Goal: Task Accomplishment & Management: Use online tool/utility

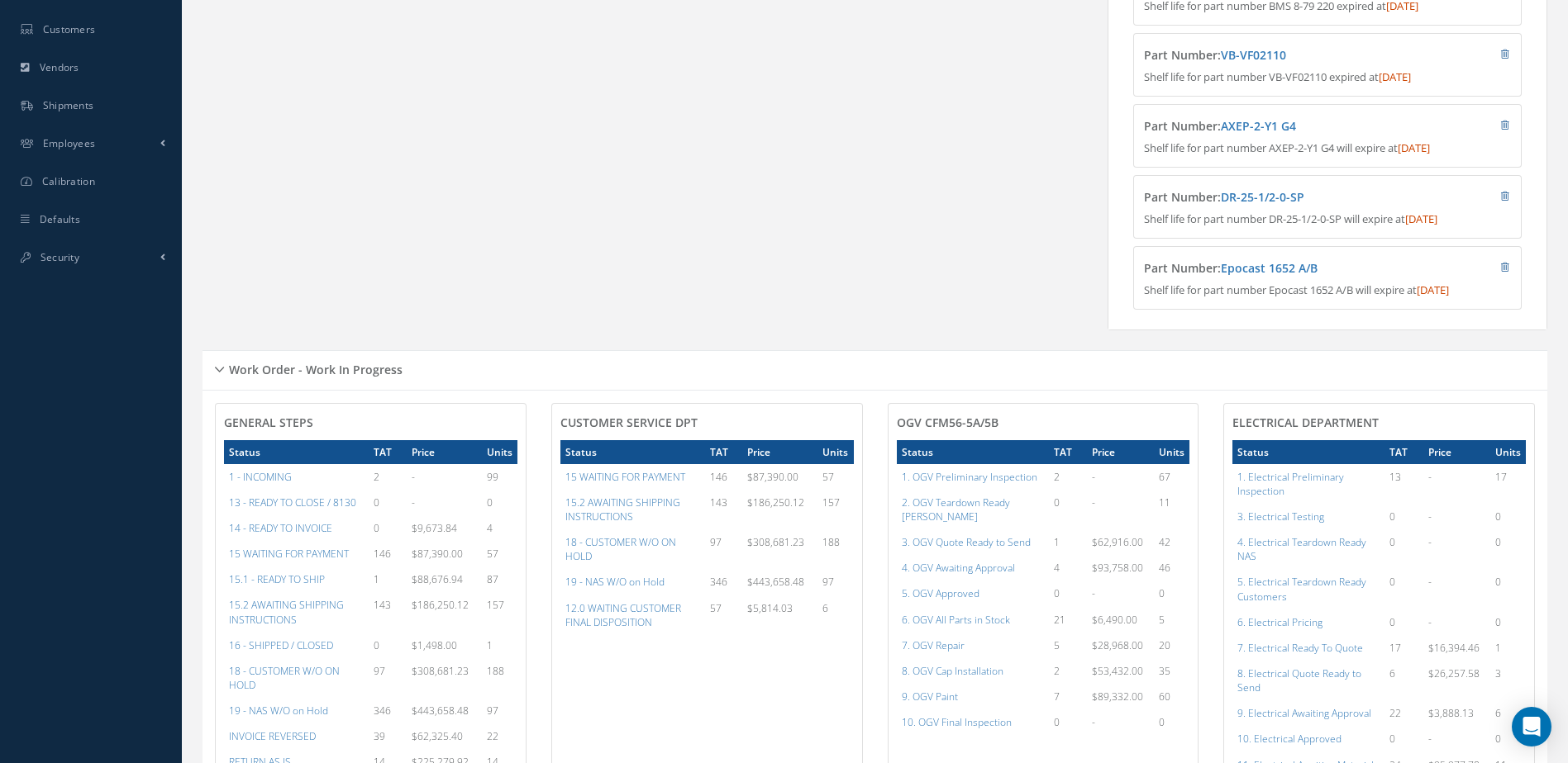
scroll to position [909, 0]
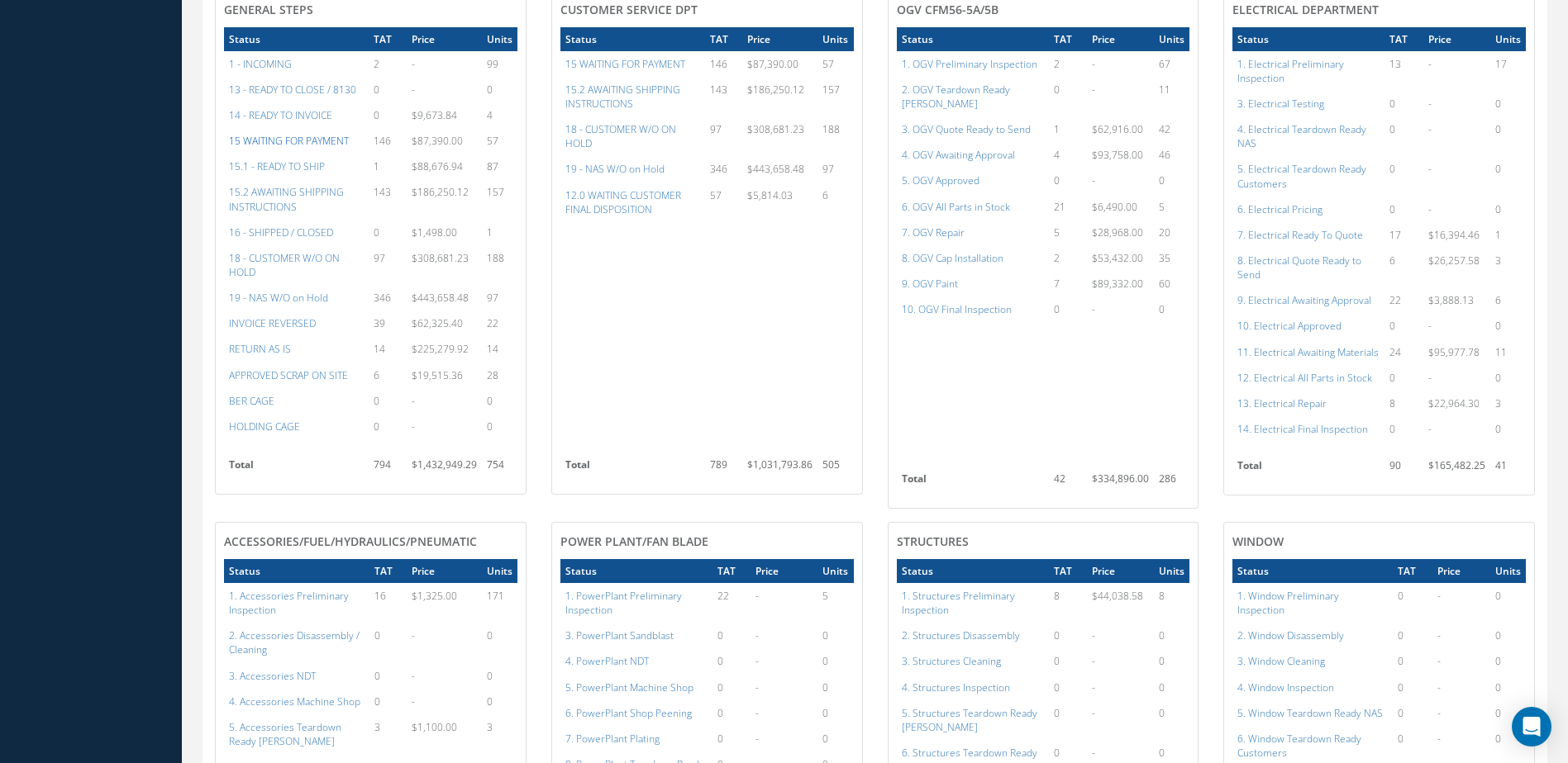
click at [308, 148] on a=59&excludeInternalCustomer=false&excludeInvoicedOrClosed=true&&filtersHidded"] "15 WAITING FOR PAYMENT" at bounding box center [289, 140] width 120 height 14
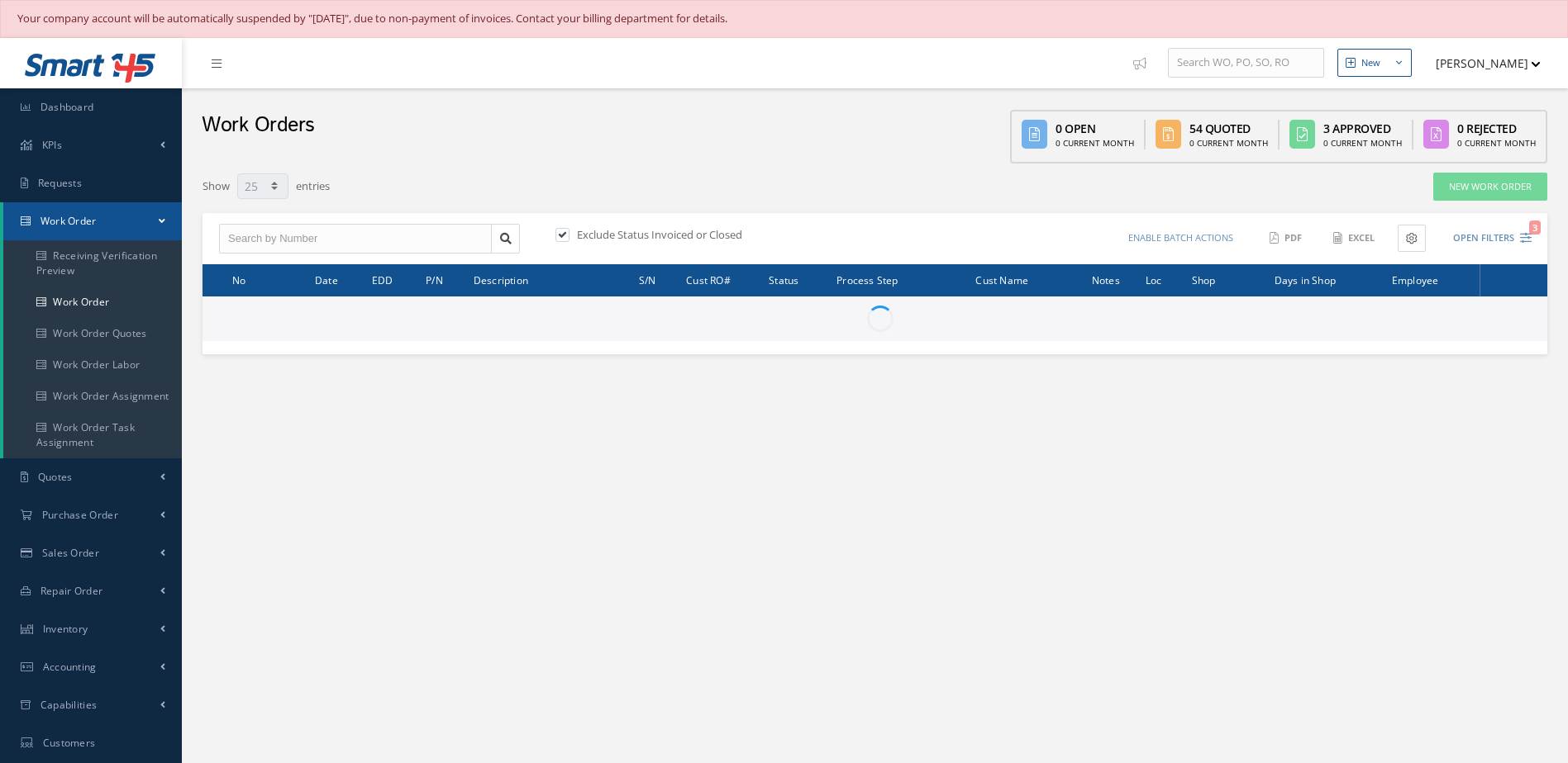
select select "25"
type input "All Work Request"
type input "All Work Performed"
type input "All Status"
type input "WO Part Status"
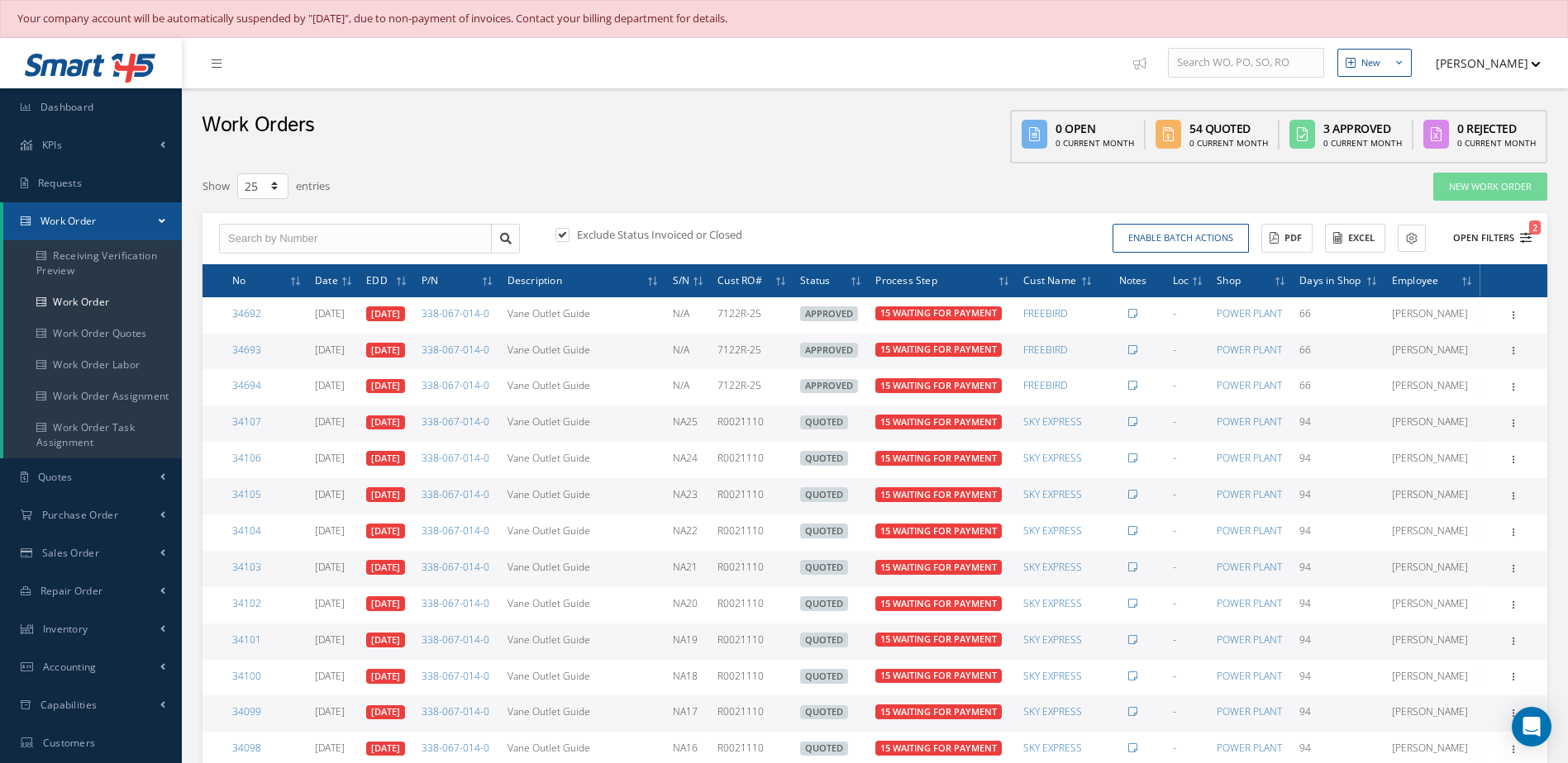
click at [1463, 239] on button "Open Filters 2" at bounding box center [1485, 238] width 93 height 27
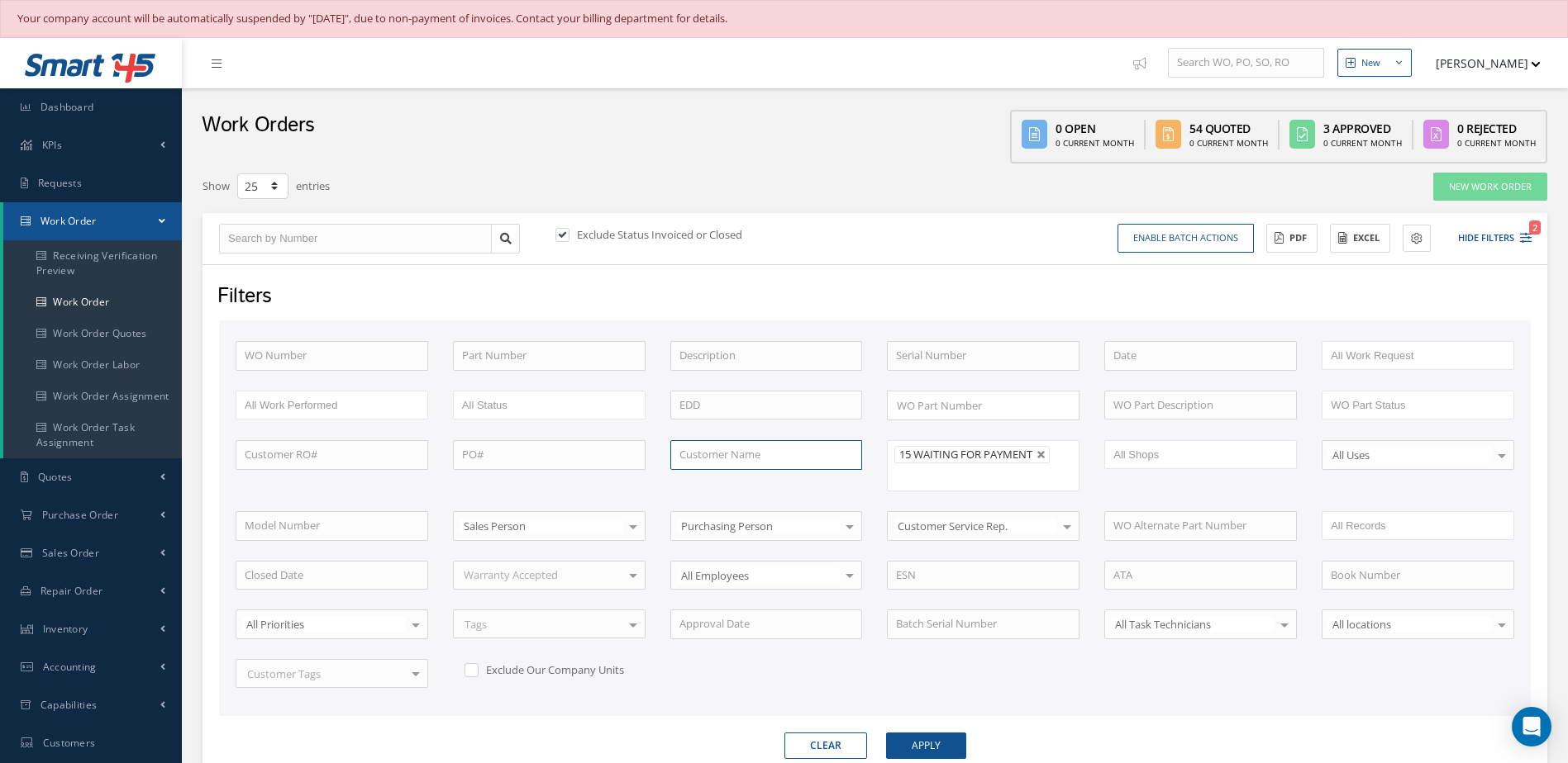
click at [710, 452] on input "text" at bounding box center [766, 455] width 192 height 29
click at [748, 477] on div "SKY EXPRESS" at bounding box center [767, 485] width 175 height 17
type input "SKY EXPRESS"
click at [937, 750] on button "Apply" at bounding box center [926, 745] width 80 height 26
click at [1223, 238] on button "Enable batch actions" at bounding box center [1186, 238] width 136 height 29
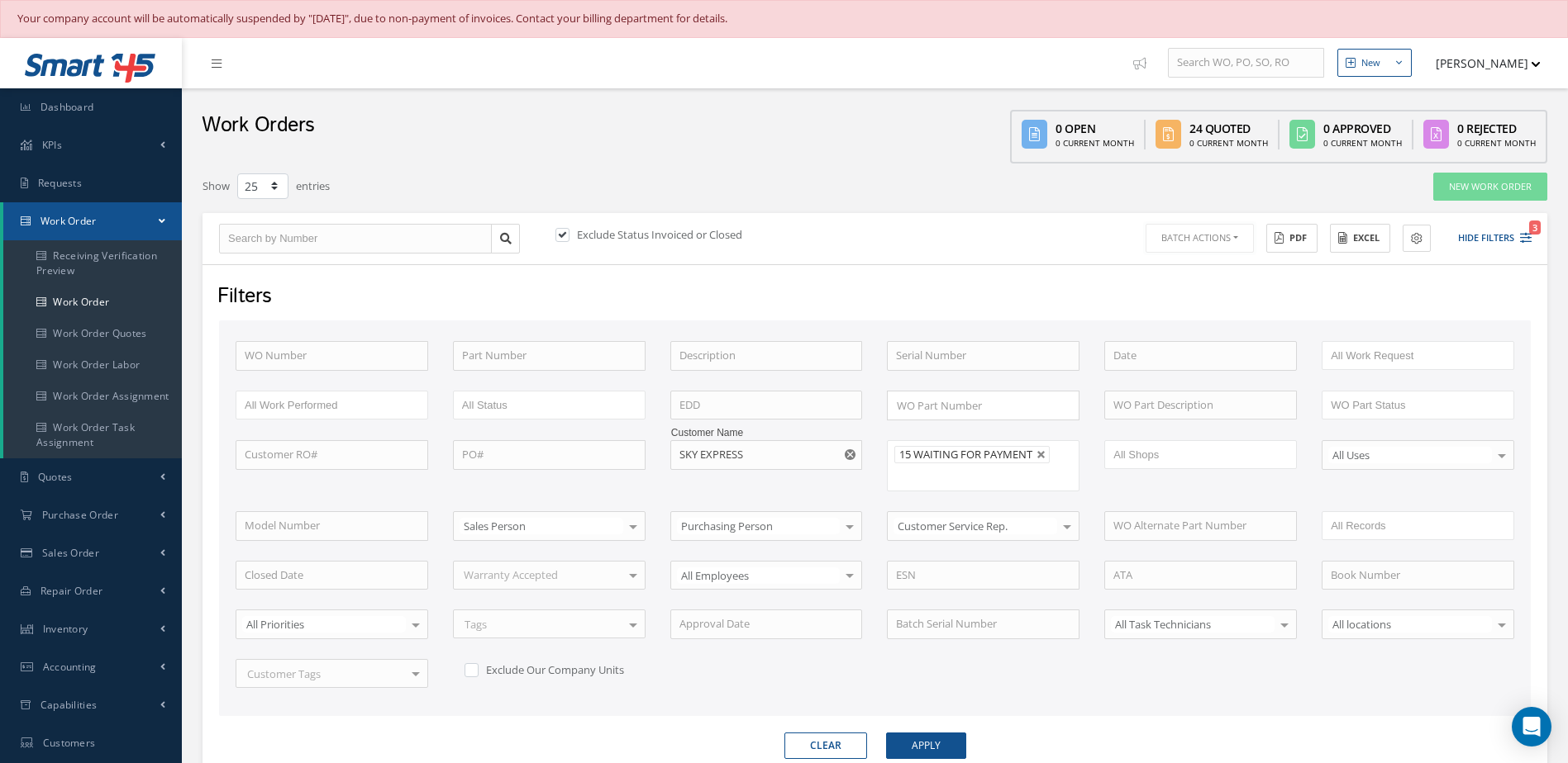
scroll to position [496, 0]
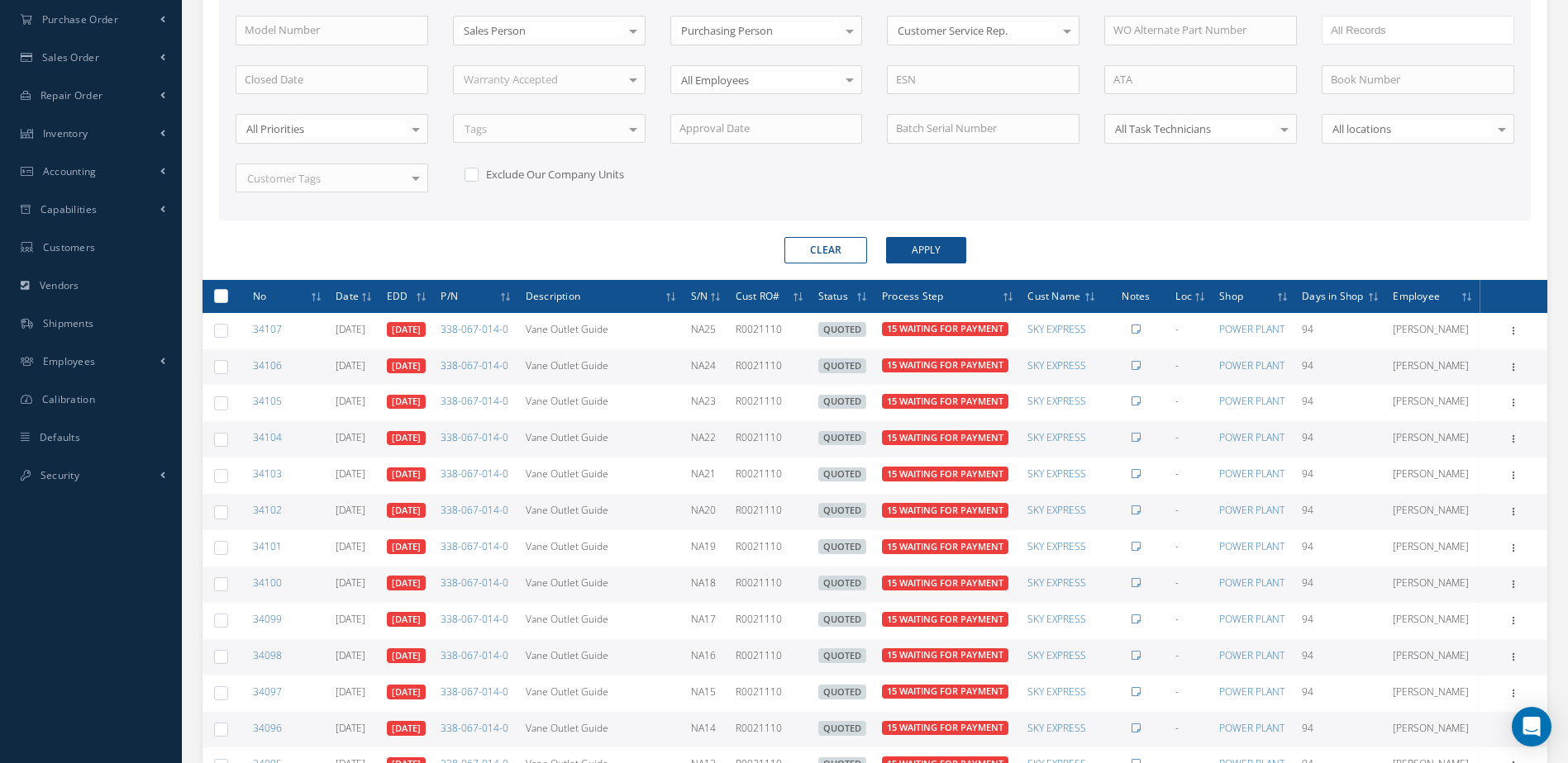
click at [228, 300] on label at bounding box center [228, 295] width 0 height 14
click at [223, 300] on input "checkbox" at bounding box center [222, 297] width 11 height 11
checkbox input "true"
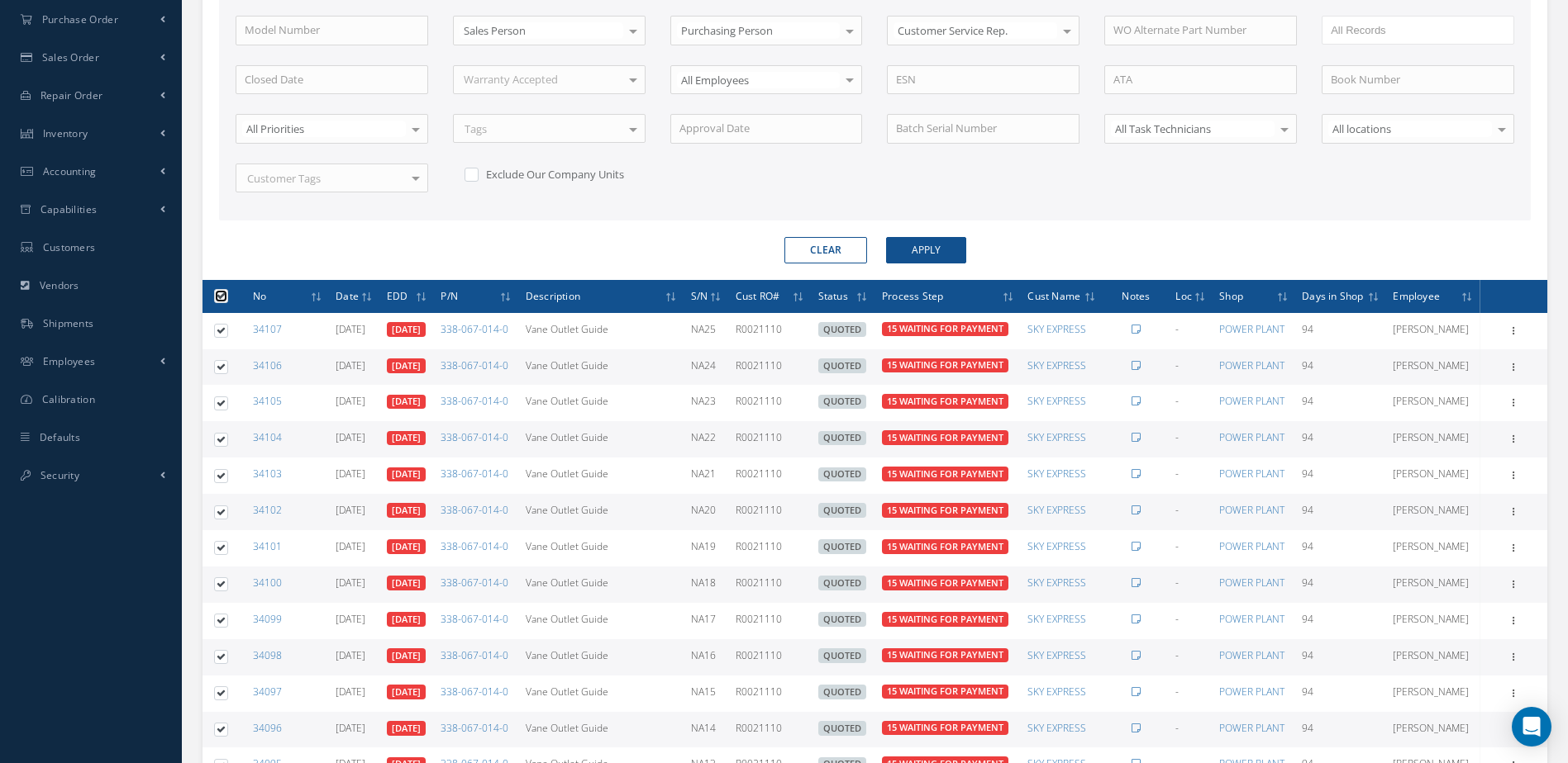
checkbox input "true"
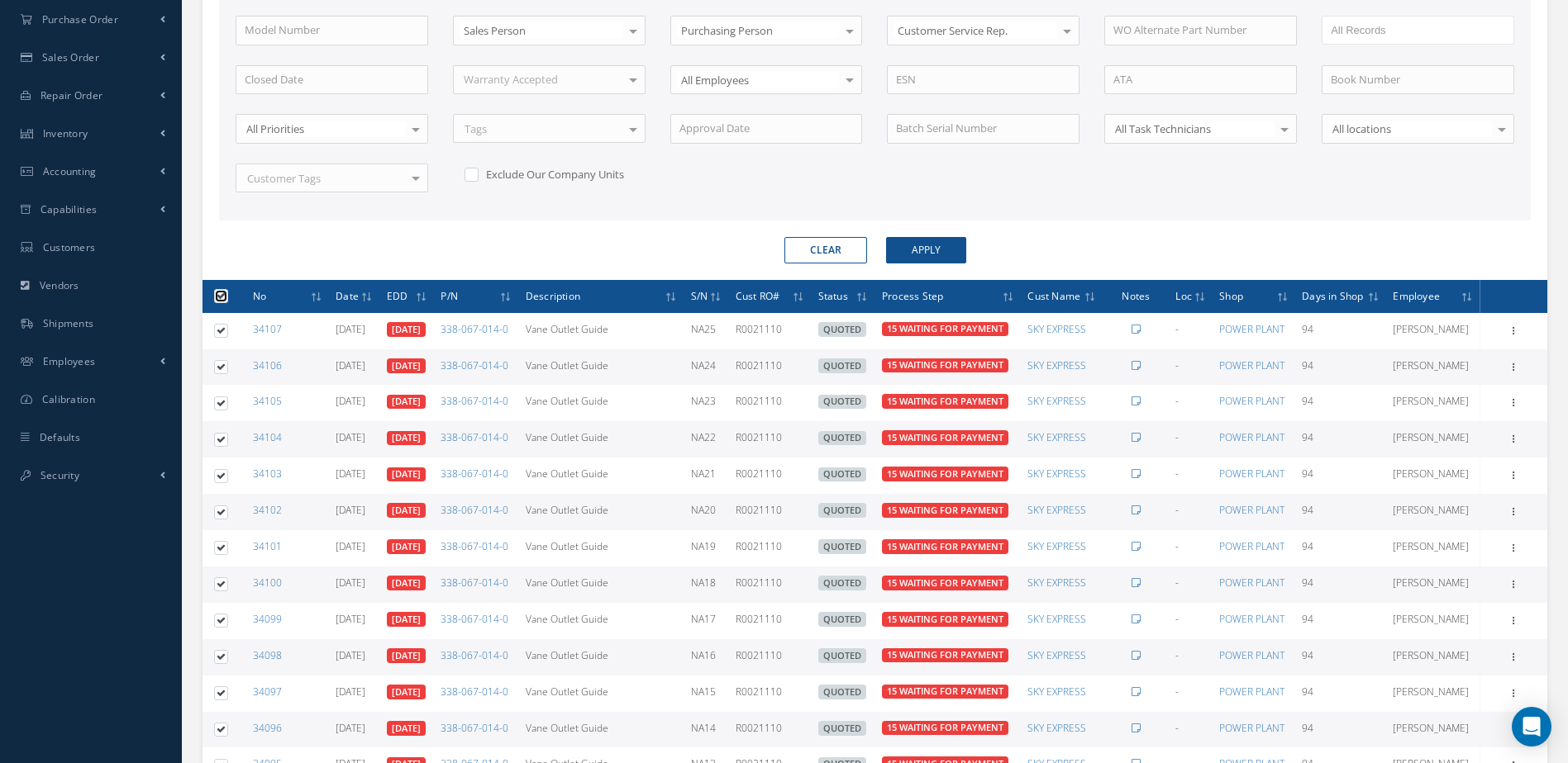
checkbox input "true"
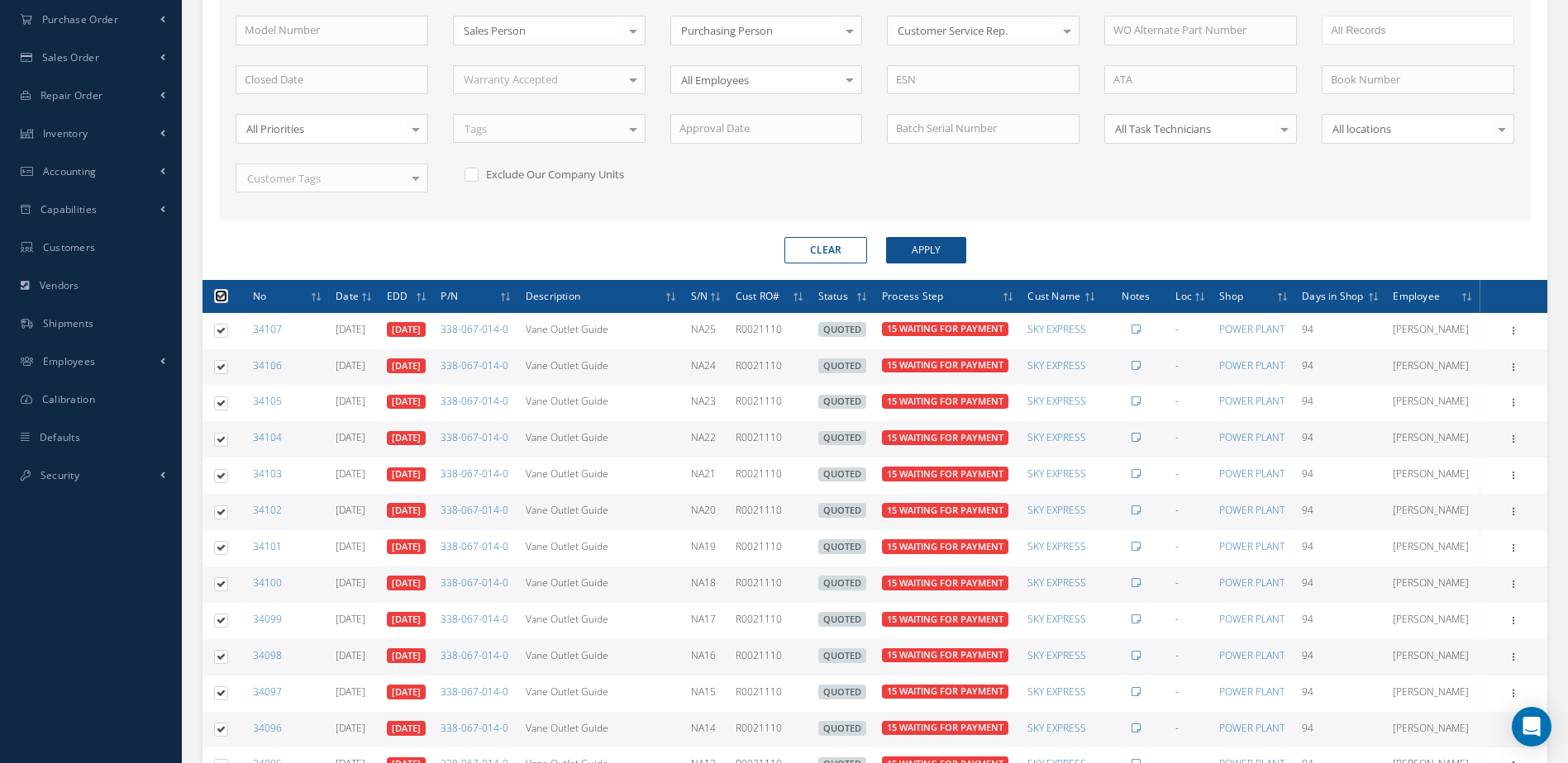
checkbox input "true"
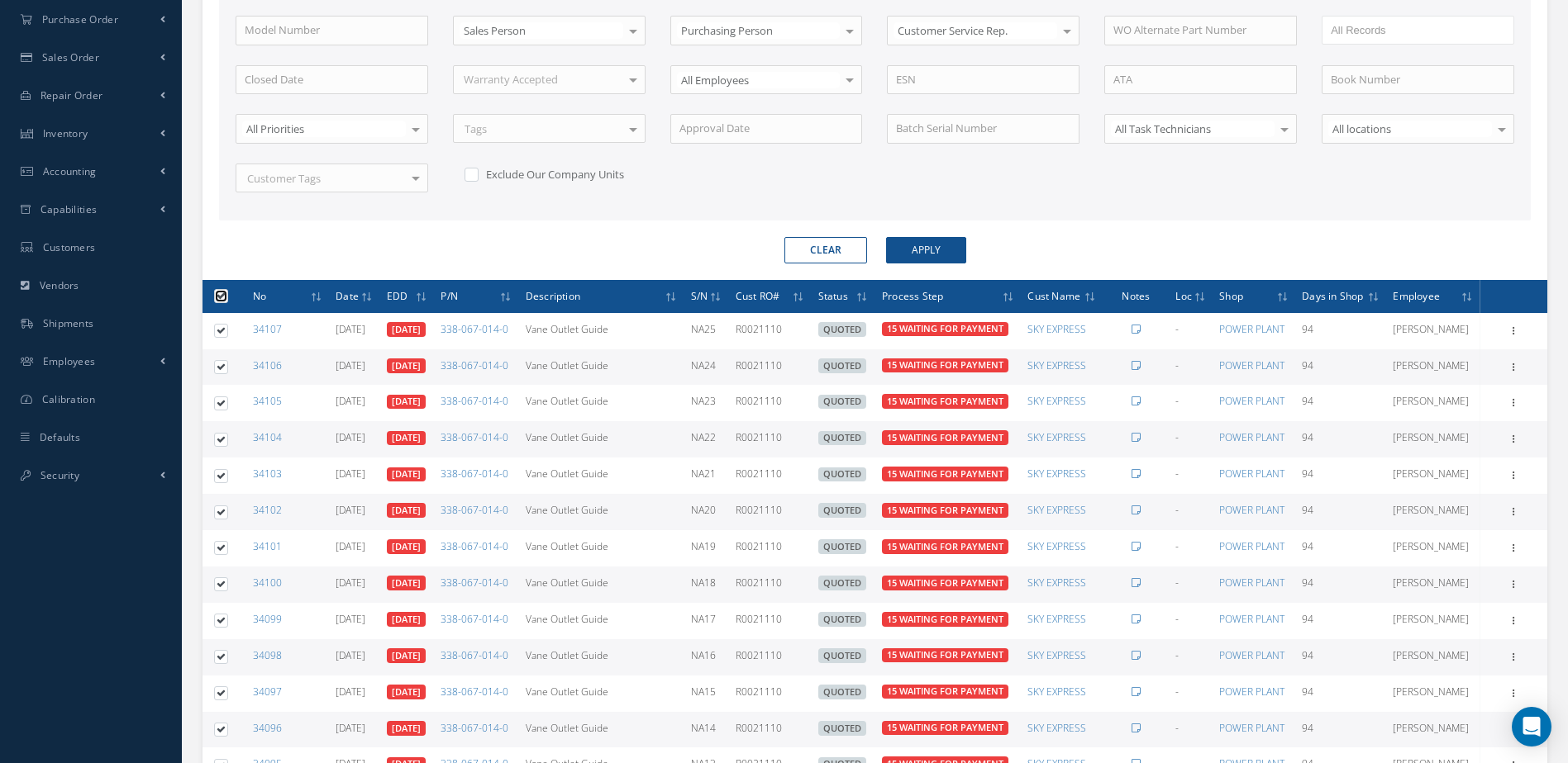
checkbox input "true"
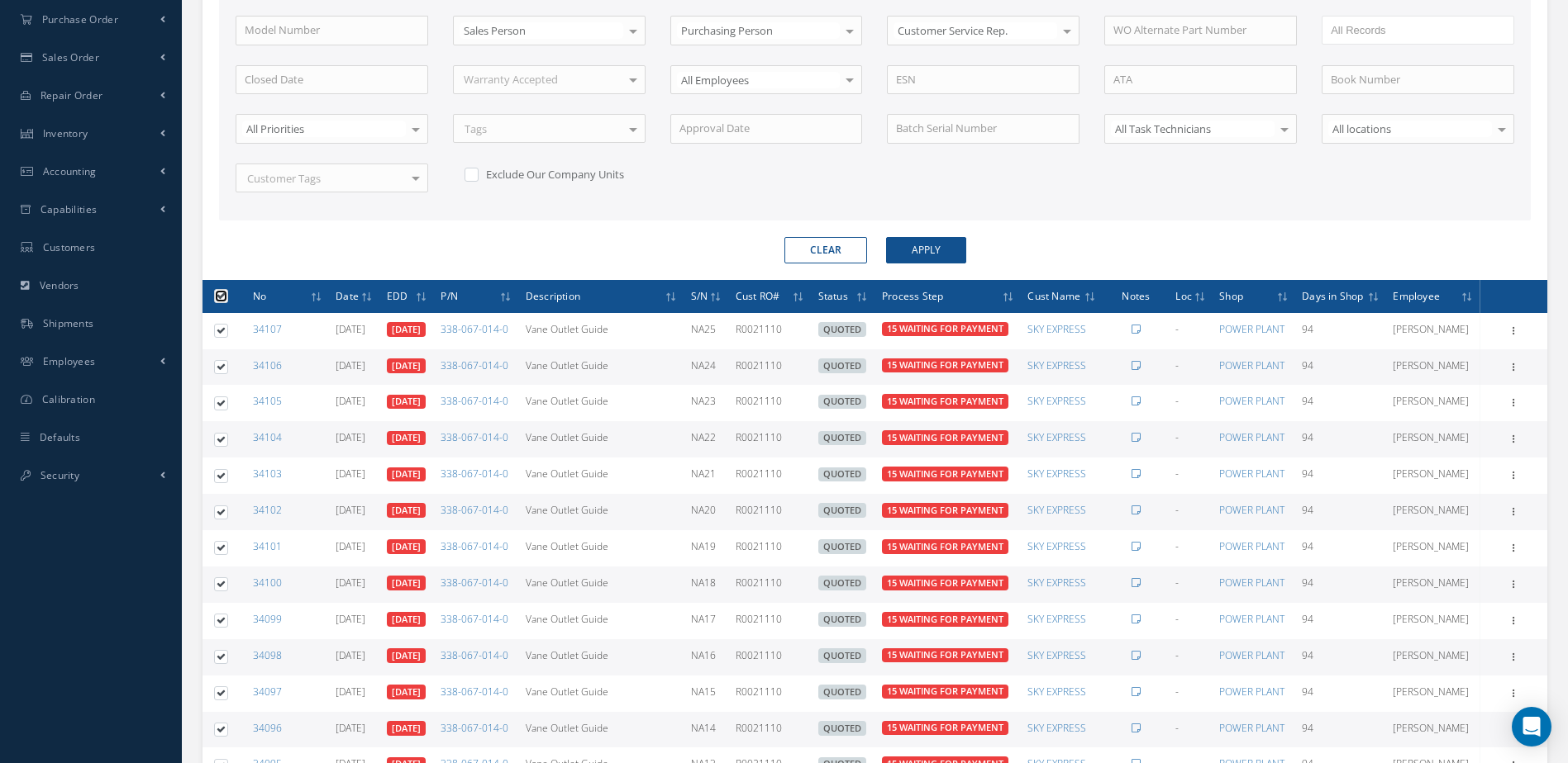
checkbox input "true"
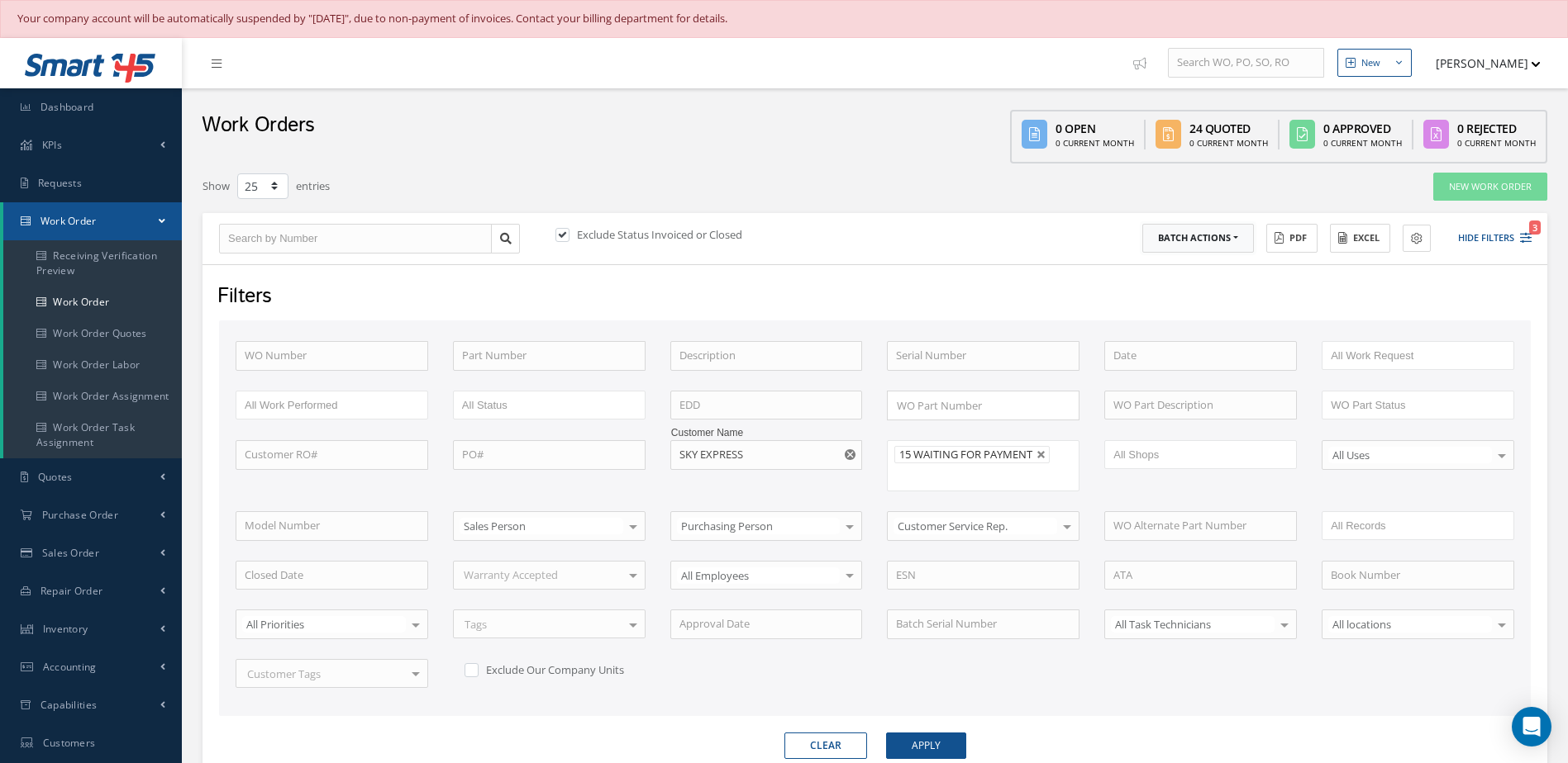
click at [1232, 243] on button "Batch Actions" at bounding box center [1198, 238] width 112 height 29
click at [1206, 264] on link "Update Work Orders" at bounding box center [1208, 265] width 132 height 23
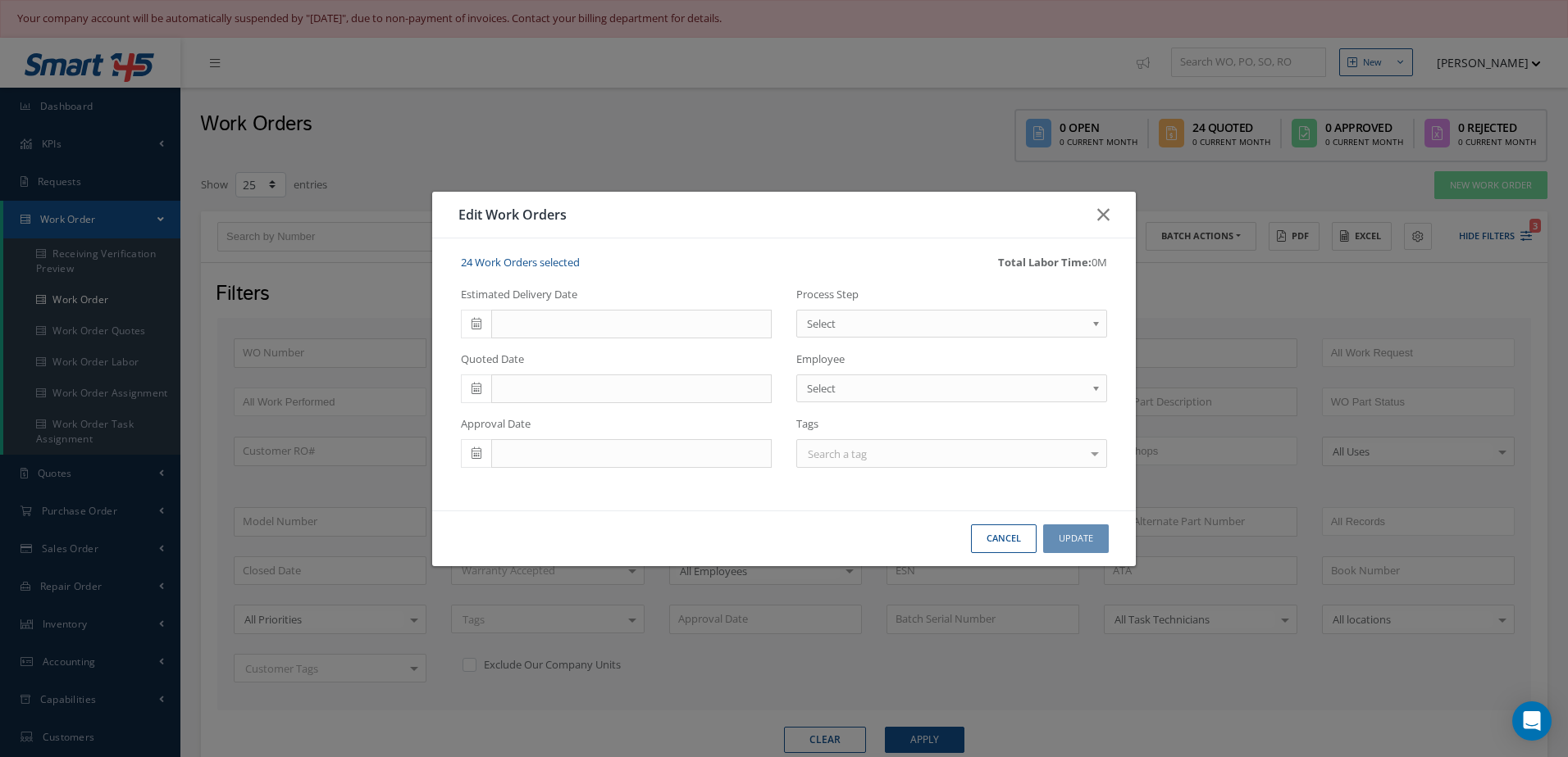
click at [852, 328] on span "Select" at bounding box center [946, 324] width 279 height 20
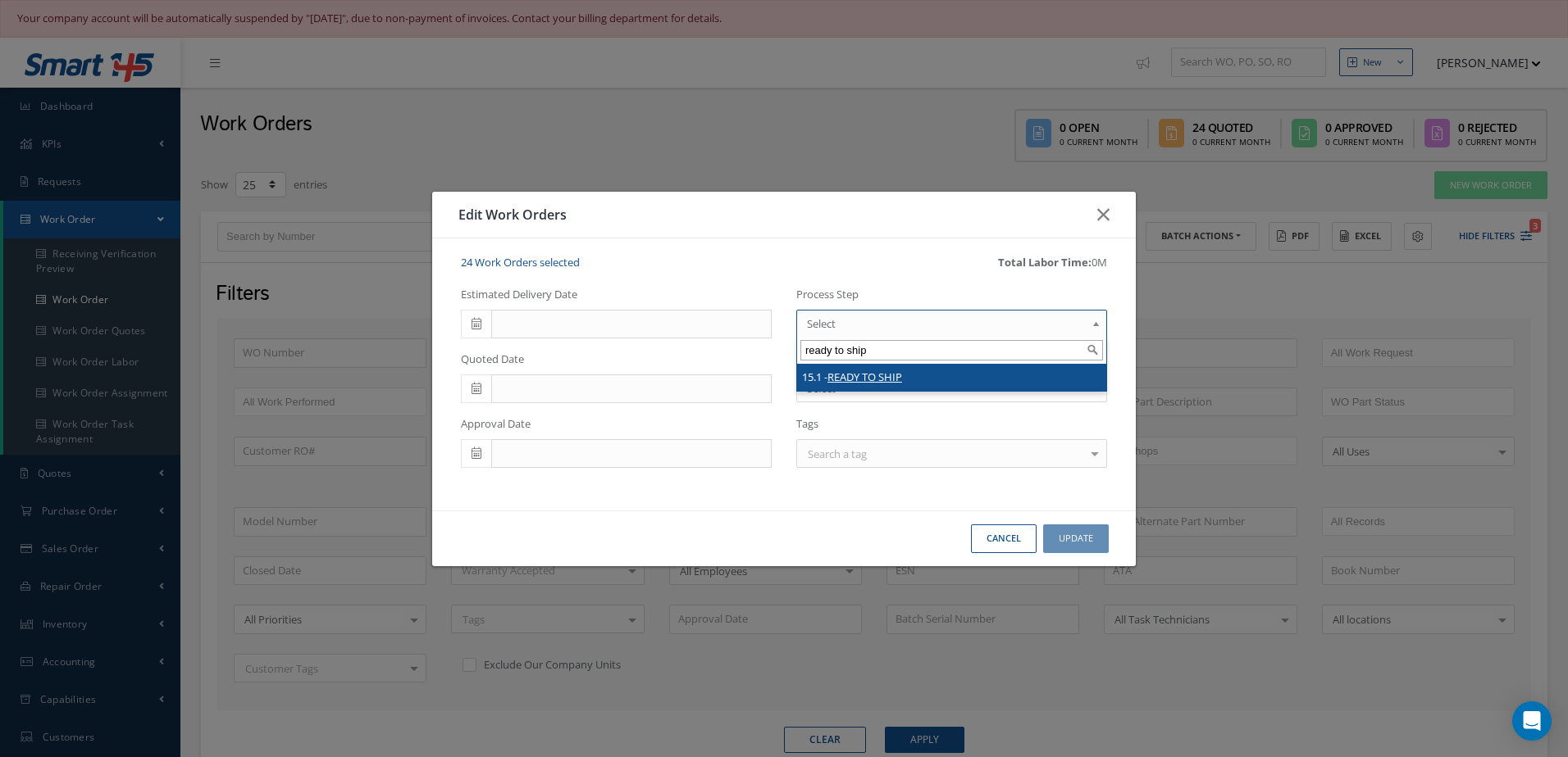
type input "ready to ship"
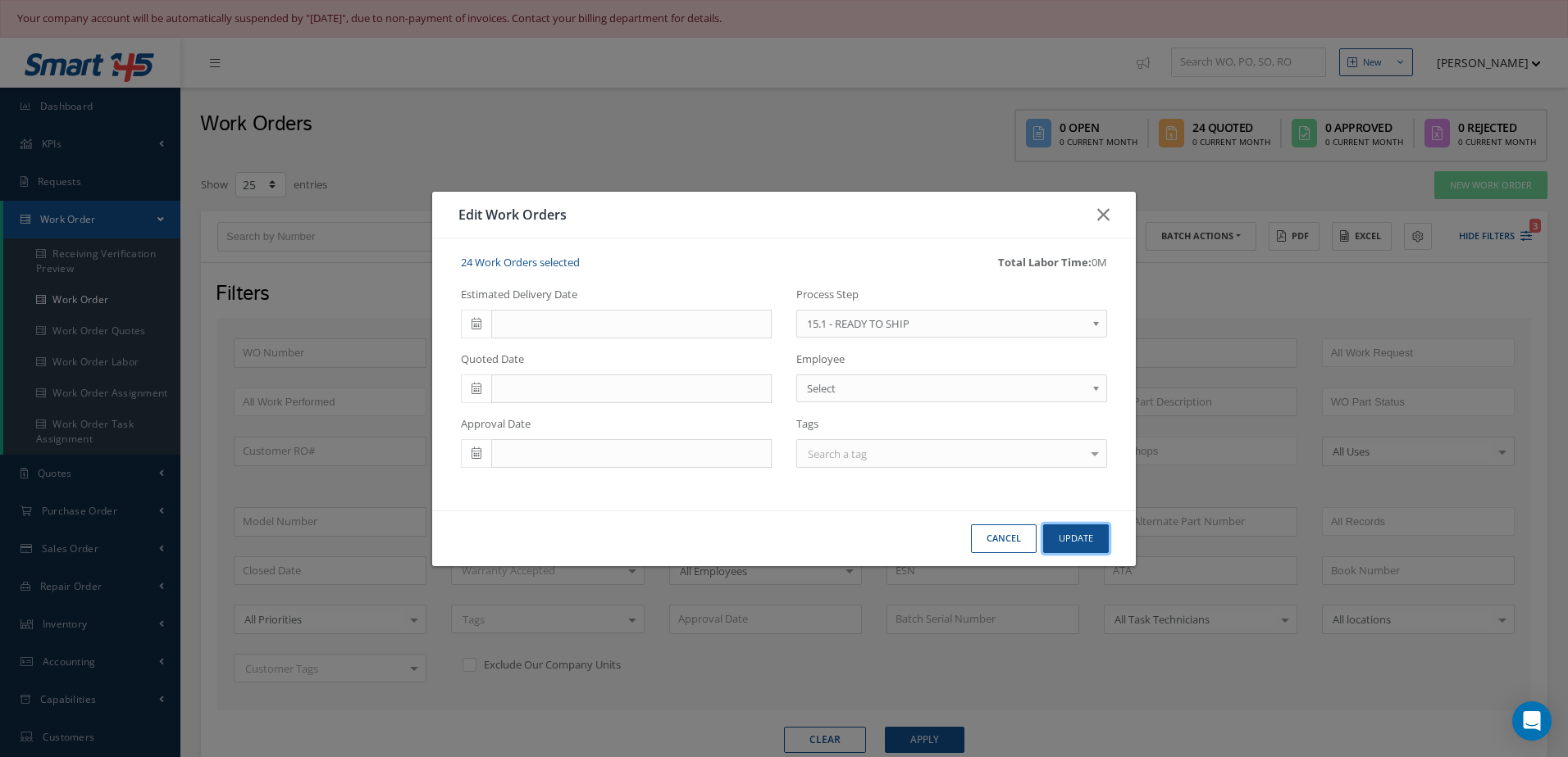
click at [1080, 528] on button "Update" at bounding box center [1076, 539] width 66 height 28
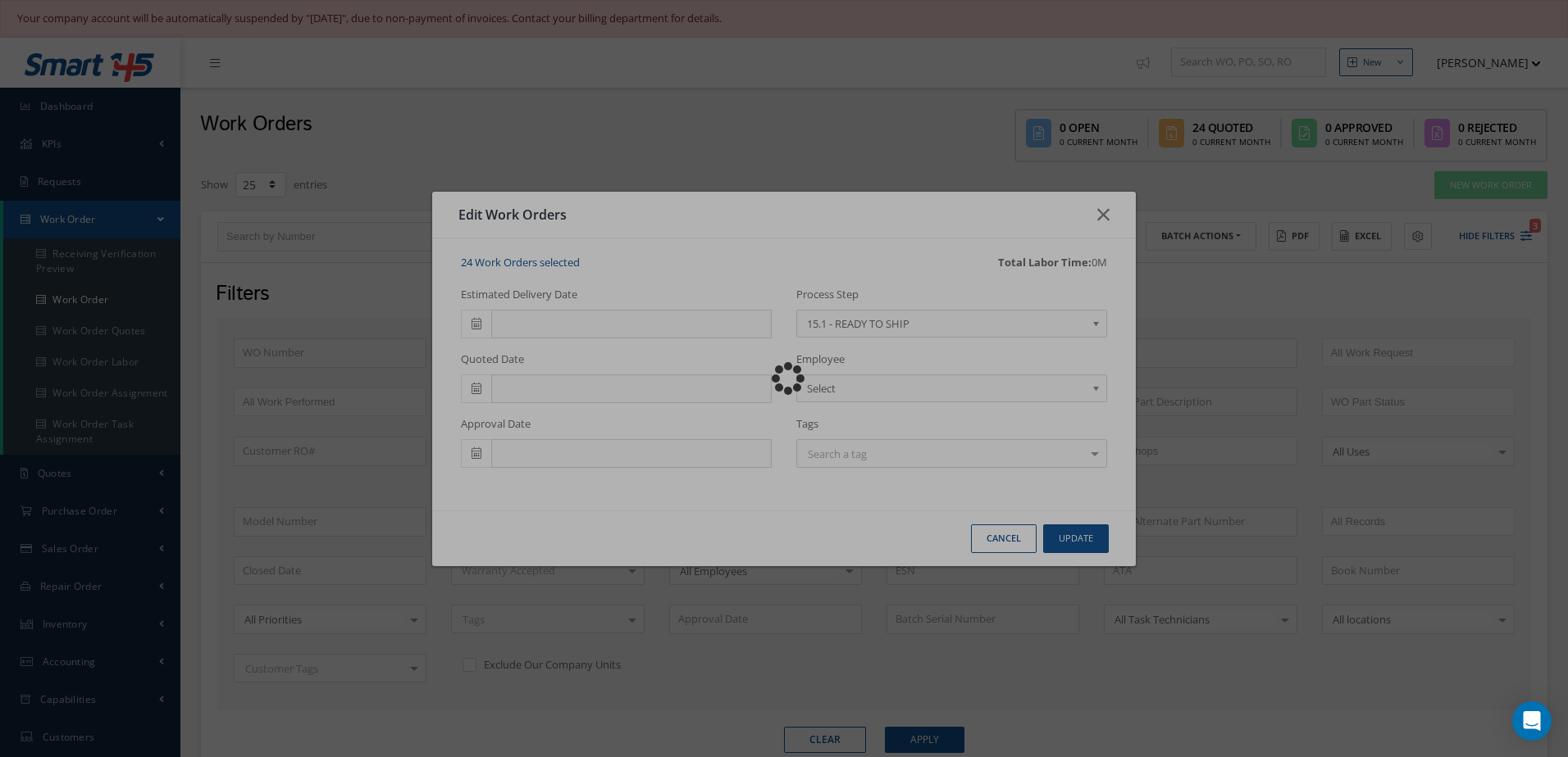
checkbox input "false"
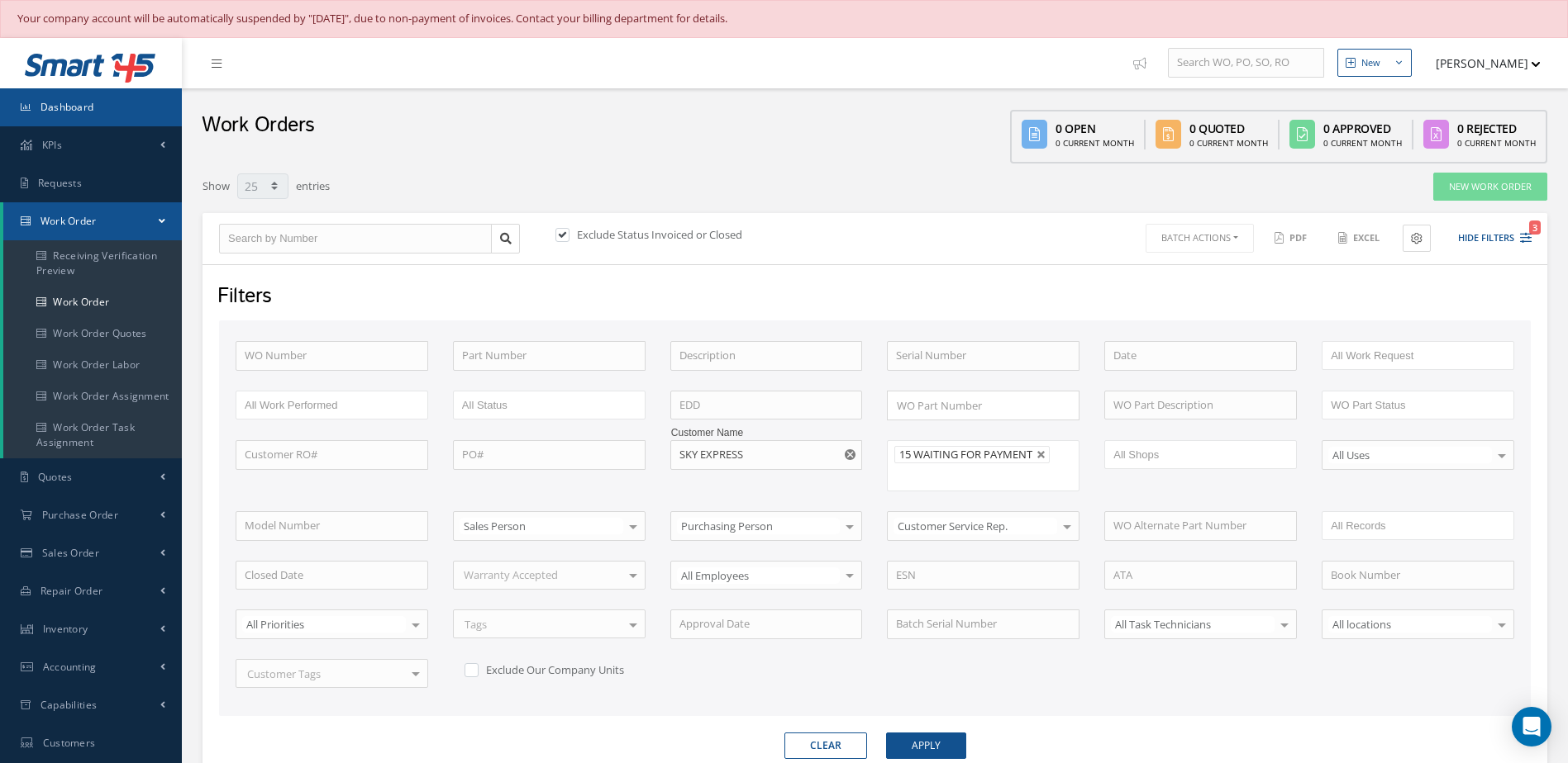
click at [115, 98] on link "Dashboard" at bounding box center [91, 107] width 182 height 38
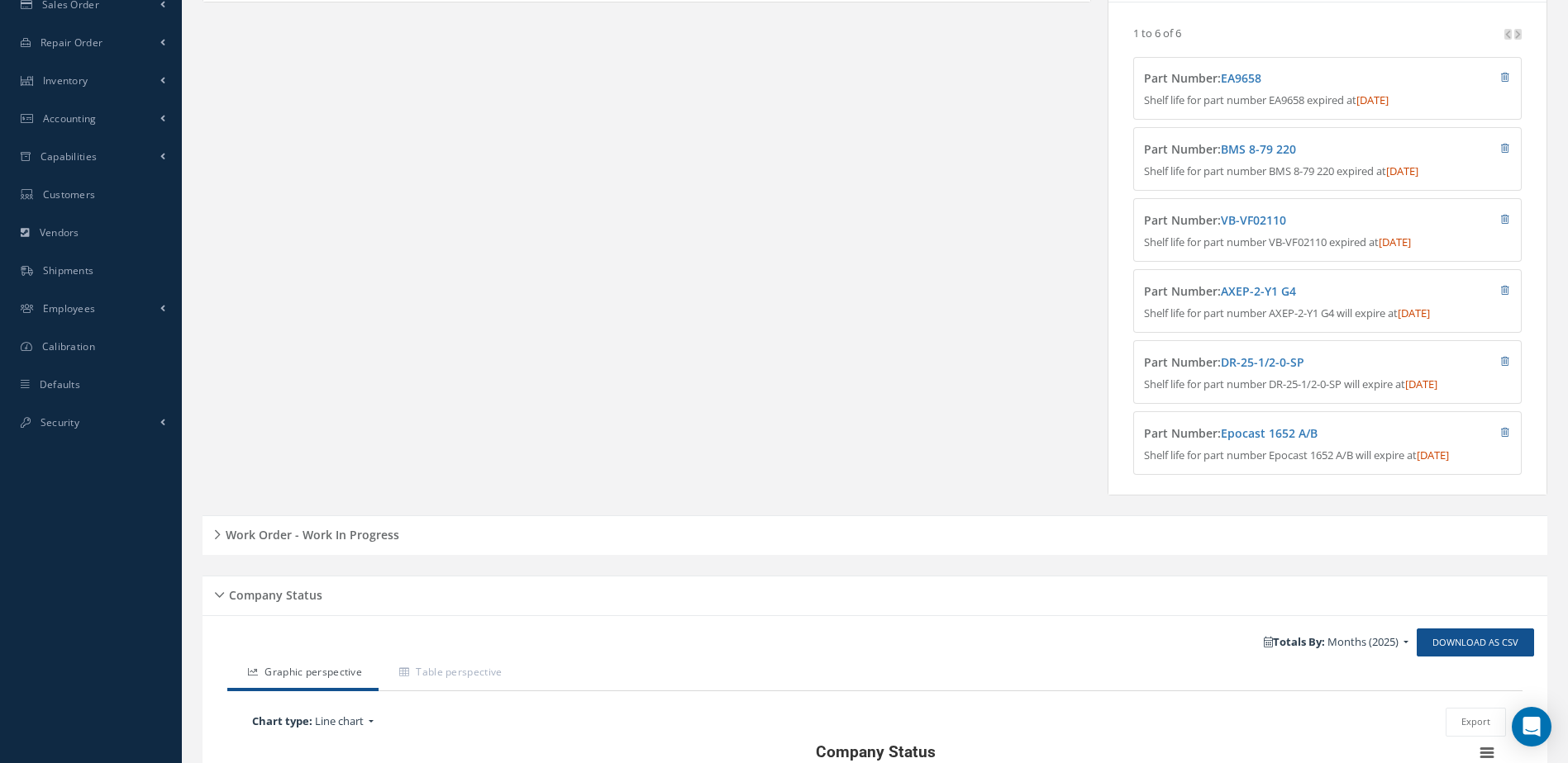
scroll to position [661, 0]
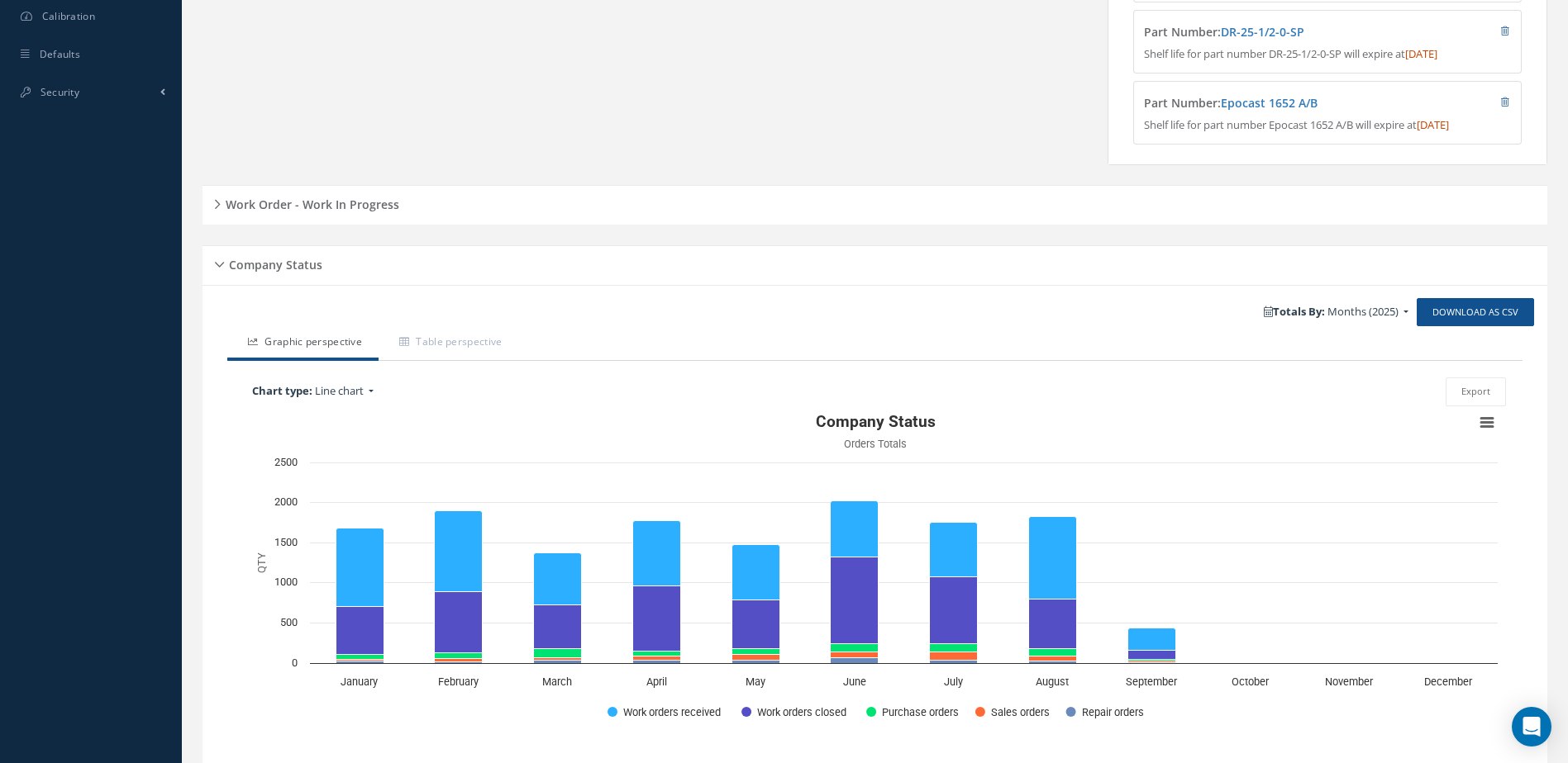
click at [354, 212] on h5 "Work Order - Work In Progress" at bounding box center [310, 202] width 179 height 20
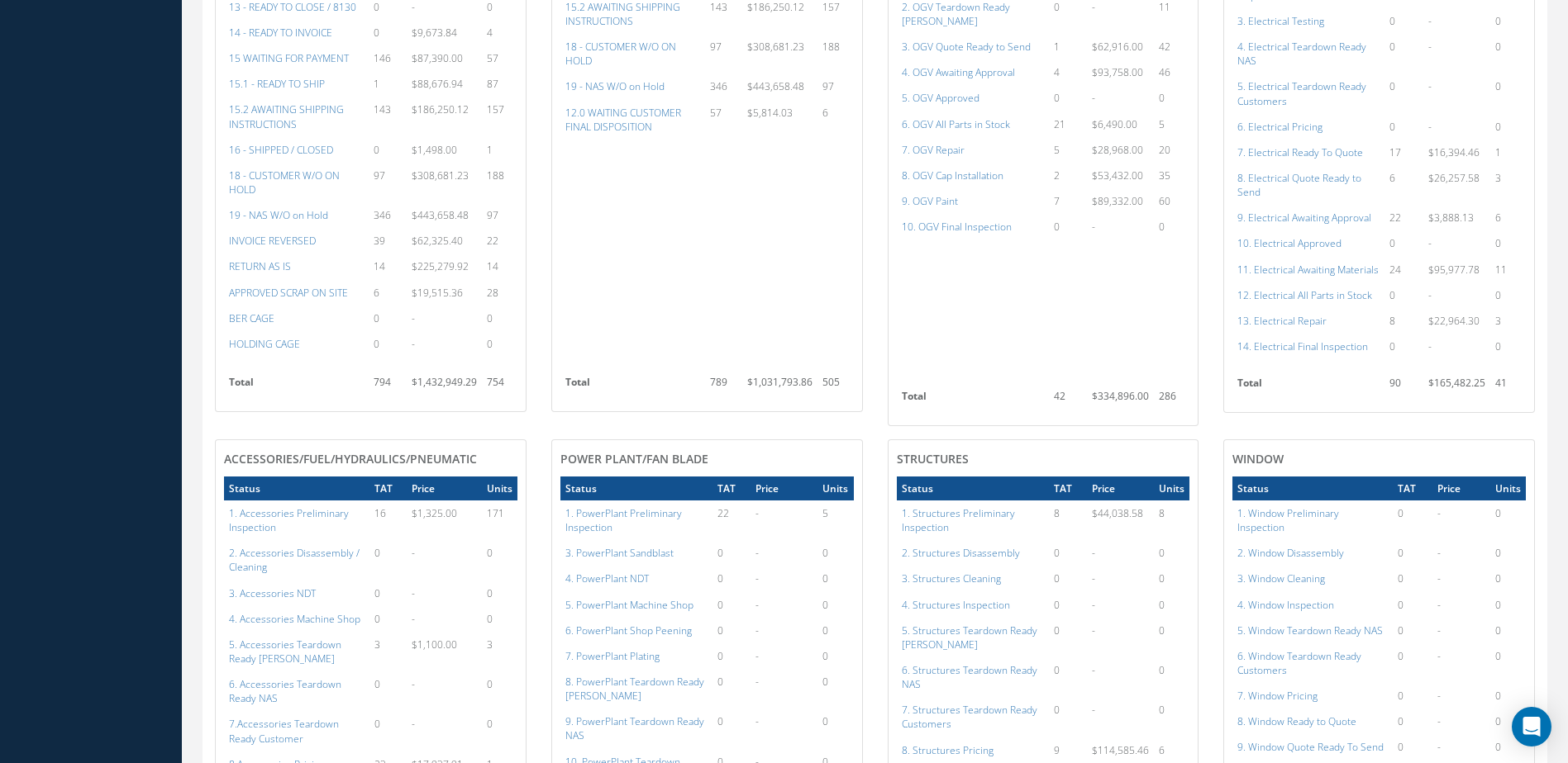
scroll to position [1322, 0]
